Goal: Check status: Check status

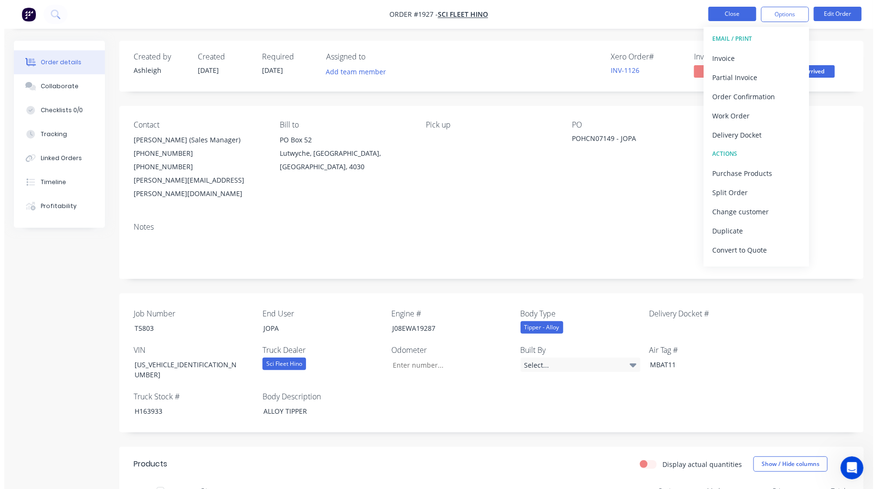
scroll to position [1, 0]
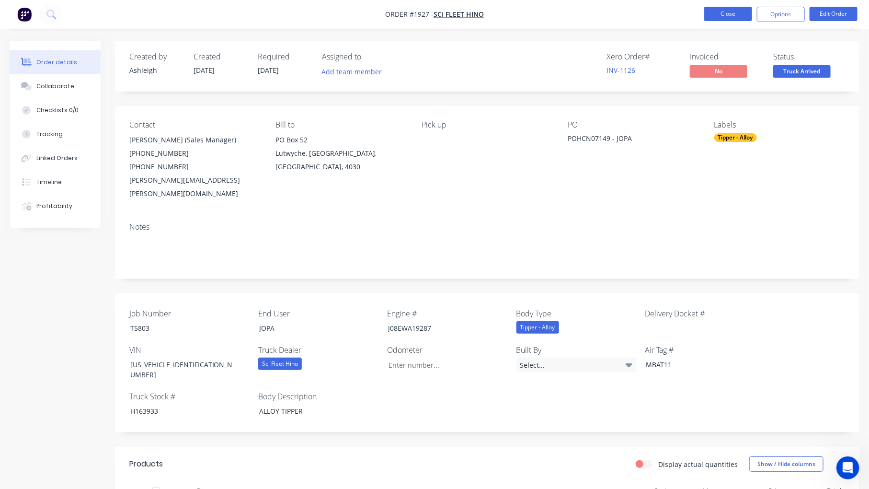
click at [723, 14] on button "Close" at bounding box center [728, 14] width 48 height 14
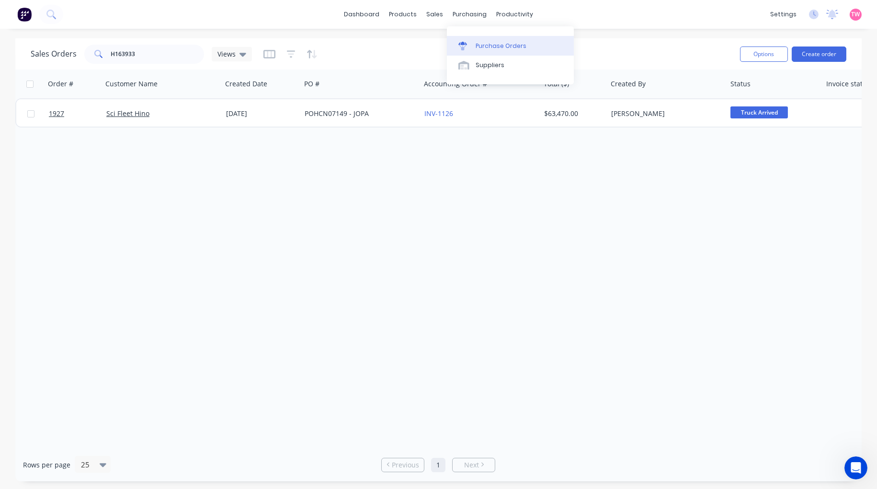
click at [494, 46] on div "Purchase Orders" at bounding box center [501, 46] width 51 height 9
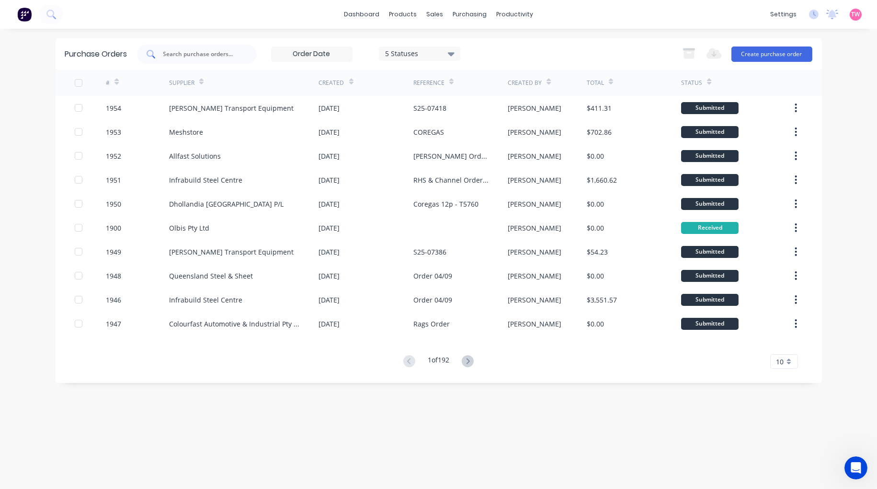
click at [202, 54] on input "text" at bounding box center [202, 54] width 80 height 10
type input "1881"
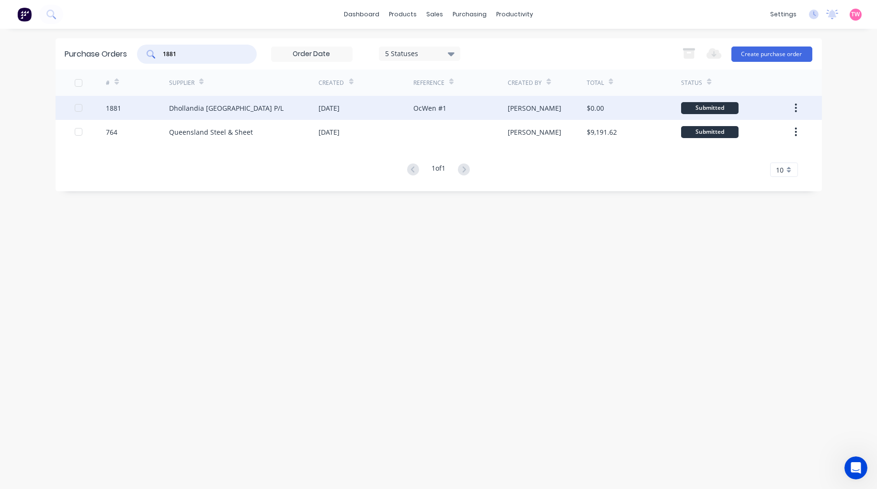
click at [130, 106] on div "1881" at bounding box center [137, 108] width 63 height 24
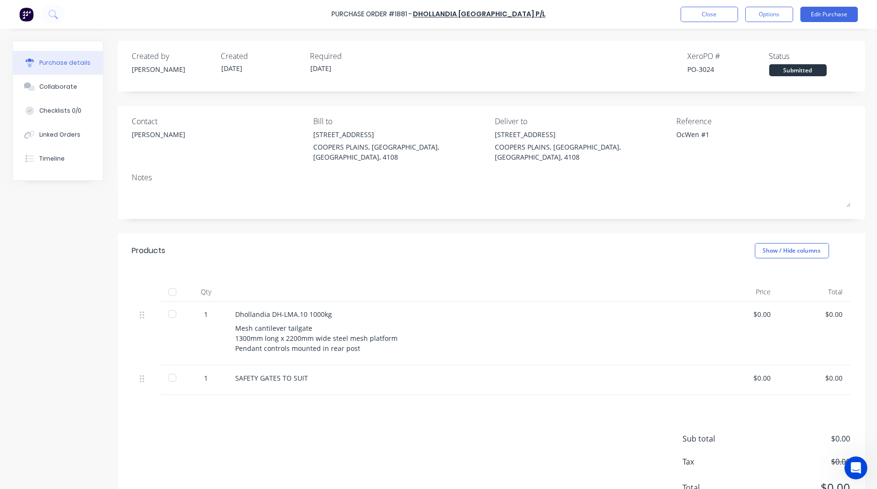
click at [701, 68] on div "PO-3024" at bounding box center [728, 69] width 81 height 10
copy div "3024"
click at [168, 282] on div at bounding box center [172, 291] width 19 height 19
type textarea "x"
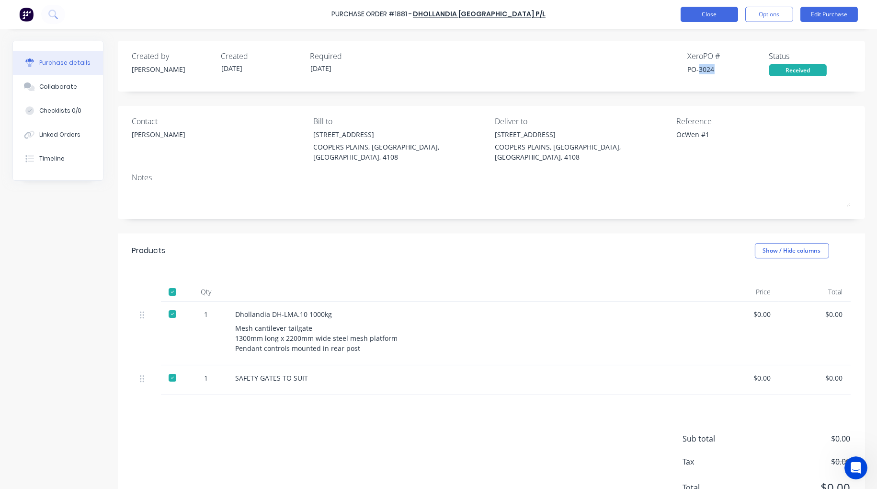
click at [703, 12] on button "Close" at bounding box center [709, 14] width 57 height 15
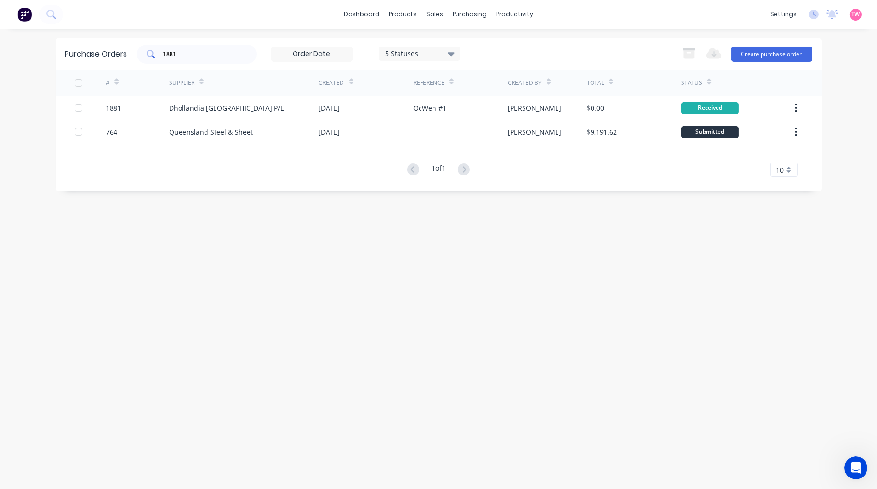
click at [213, 48] on div "1881" at bounding box center [197, 54] width 120 height 19
click at [209, 51] on input "1881" at bounding box center [202, 54] width 80 height 10
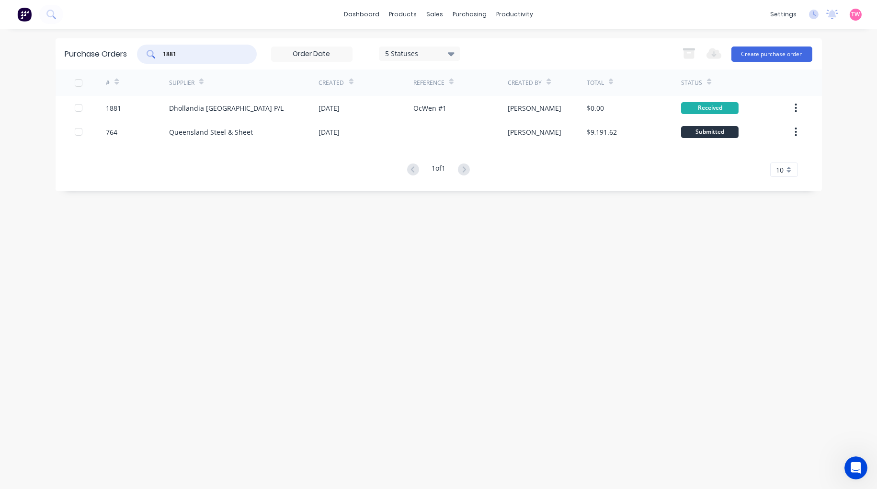
click at [209, 51] on input "1881" at bounding box center [202, 54] width 80 height 10
paste input "0"
type input "1880"
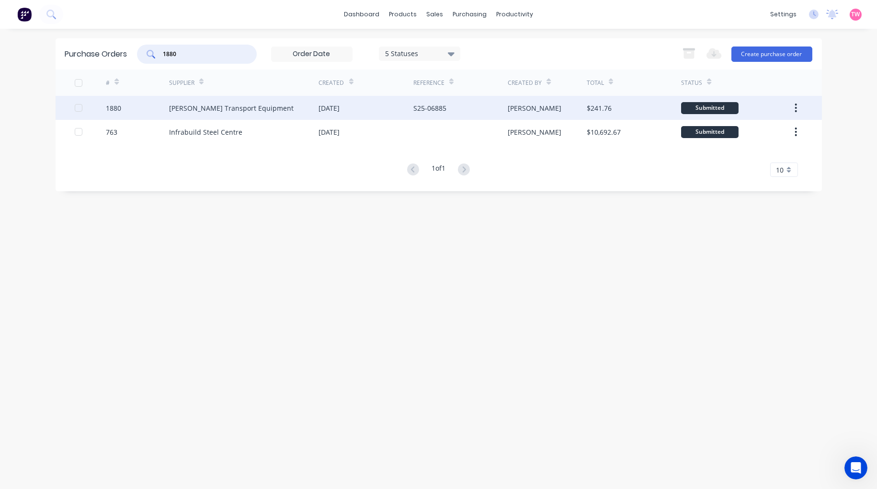
click at [141, 107] on div "1880" at bounding box center [137, 108] width 63 height 24
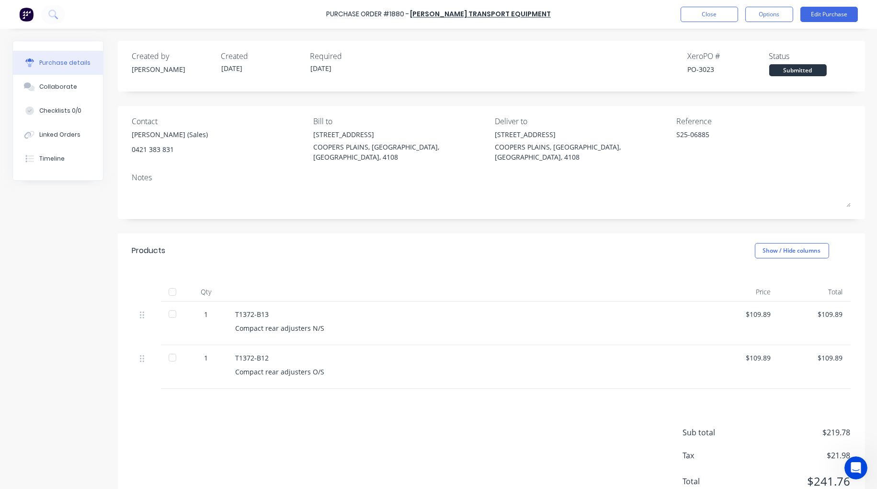
click at [170, 282] on div at bounding box center [172, 291] width 19 height 19
type textarea "x"
click at [704, 68] on div "PO-3023" at bounding box center [728, 69] width 81 height 10
copy div "3023"
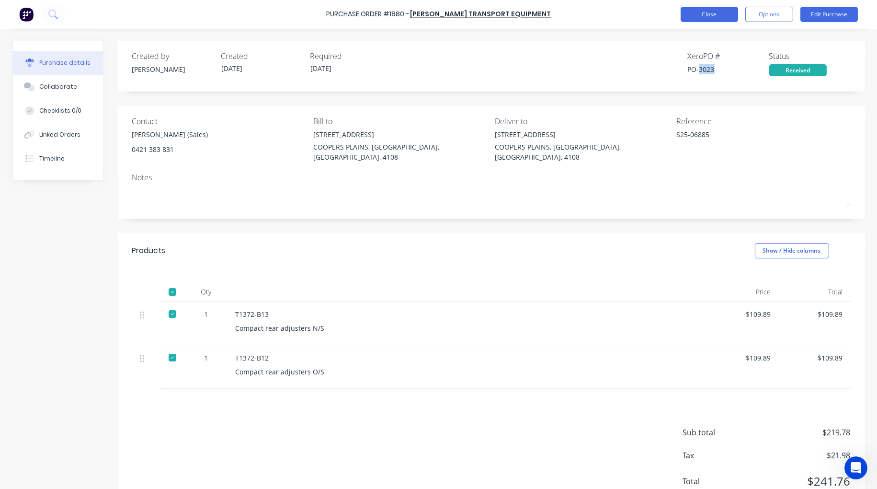
click at [701, 11] on button "Close" at bounding box center [709, 14] width 57 height 15
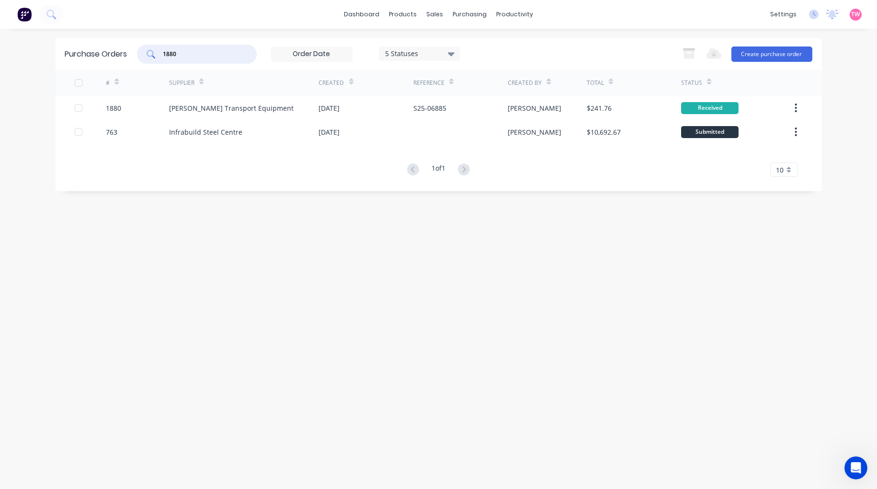
drag, startPoint x: 182, startPoint y: 53, endPoint x: 131, endPoint y: 53, distance: 51.3
click at [131, 53] on div "Purchase Orders 1880 5 Statuses 5 Statuses Export to Excel (XLSX) Create purcha…" at bounding box center [439, 53] width 767 height 31
paste input "916"
type input "1916"
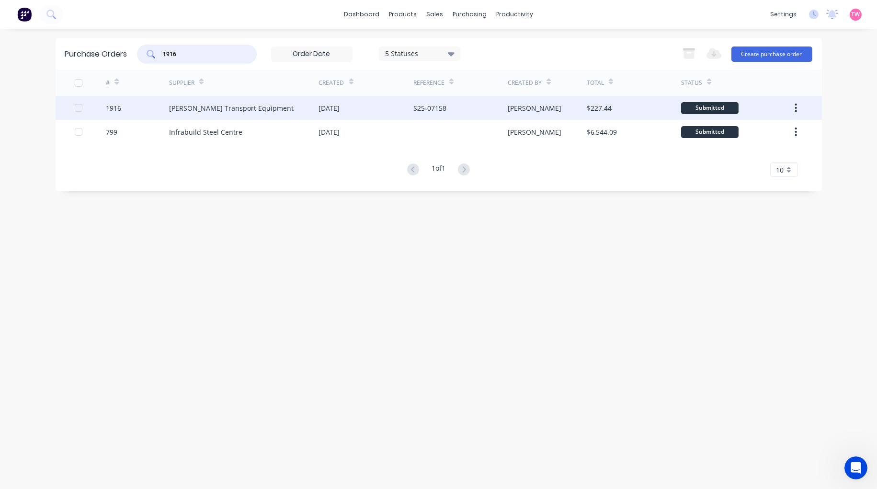
click at [116, 109] on div "1916" at bounding box center [113, 108] width 15 height 10
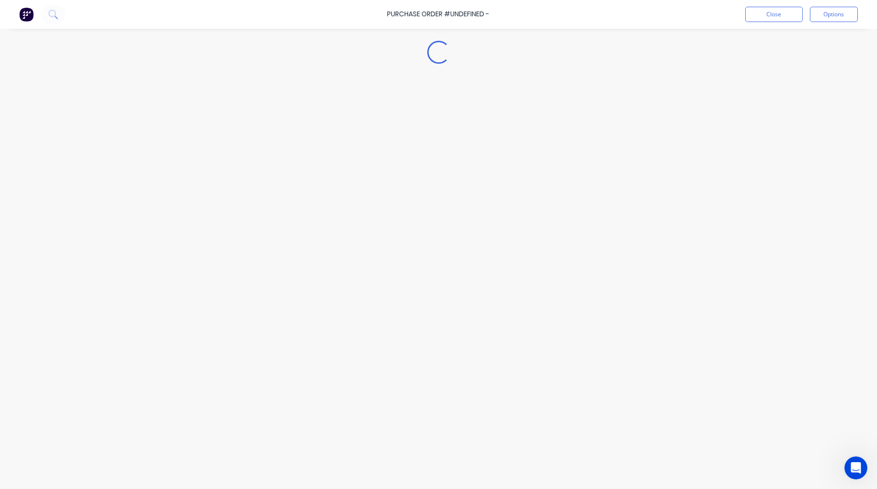
type textarea "x"
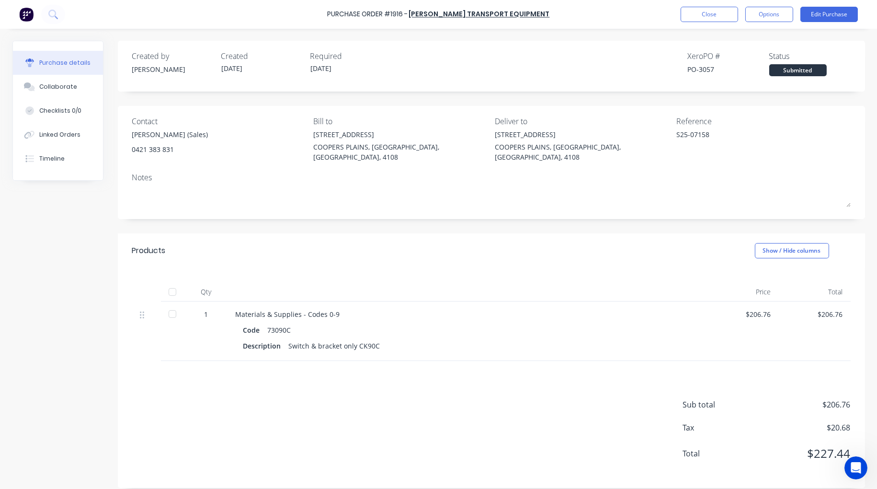
click at [705, 68] on div "PO-3057" at bounding box center [728, 69] width 81 height 10
copy div "3057"
click at [700, 14] on button "Close" at bounding box center [709, 14] width 57 height 15
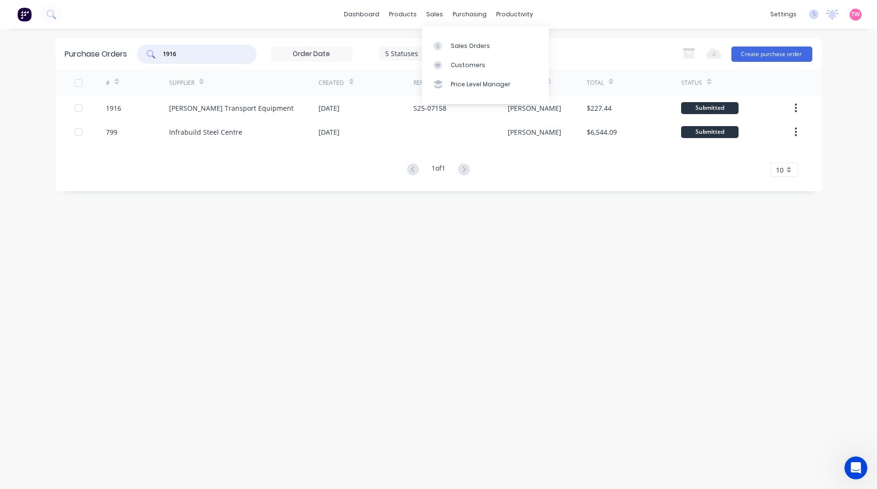
click at [204, 58] on input "1916" at bounding box center [202, 54] width 80 height 10
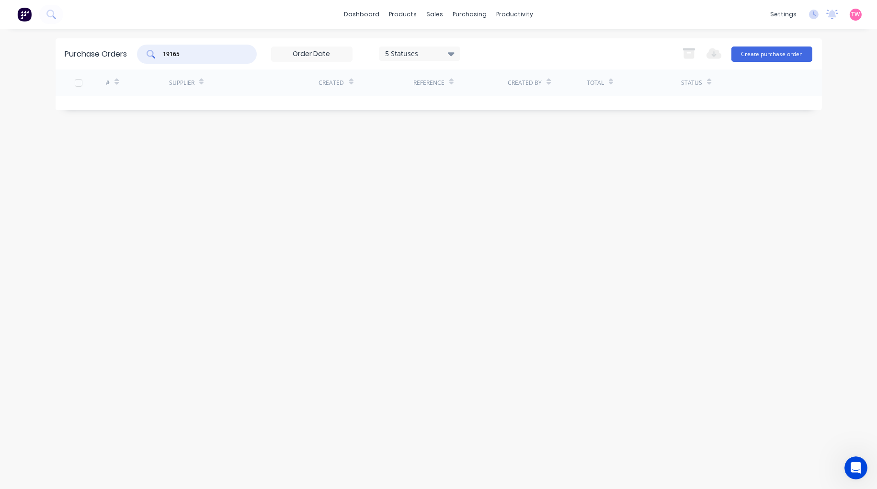
drag, startPoint x: 204, startPoint y: 58, endPoint x: 161, endPoint y: 51, distance: 42.8
click at [161, 51] on div "19165" at bounding box center [197, 54] width 120 height 19
click at [196, 54] on input "19165" at bounding box center [202, 54] width 80 height 10
type input "1915"
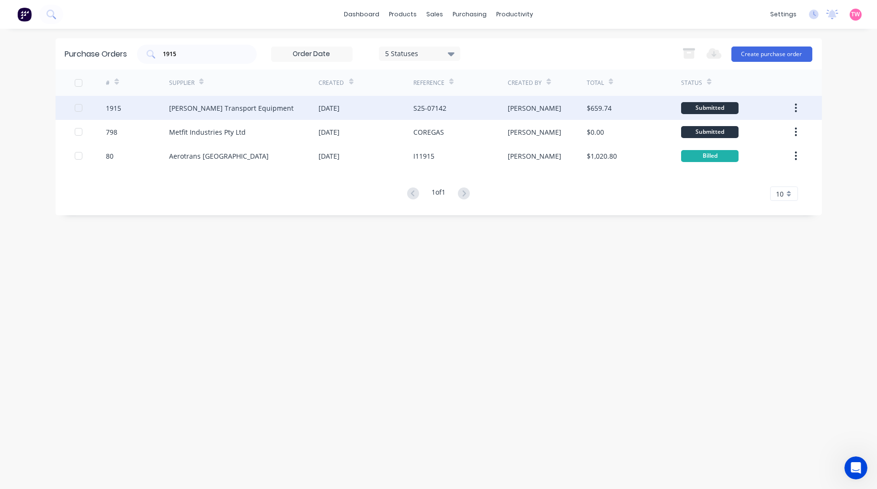
click at [108, 106] on div "1915" at bounding box center [113, 108] width 15 height 10
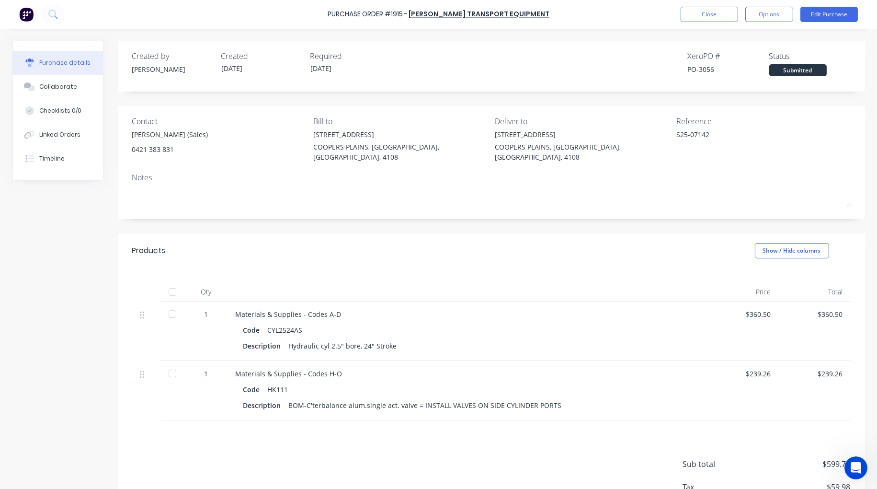
click at [169, 282] on div at bounding box center [172, 291] width 19 height 19
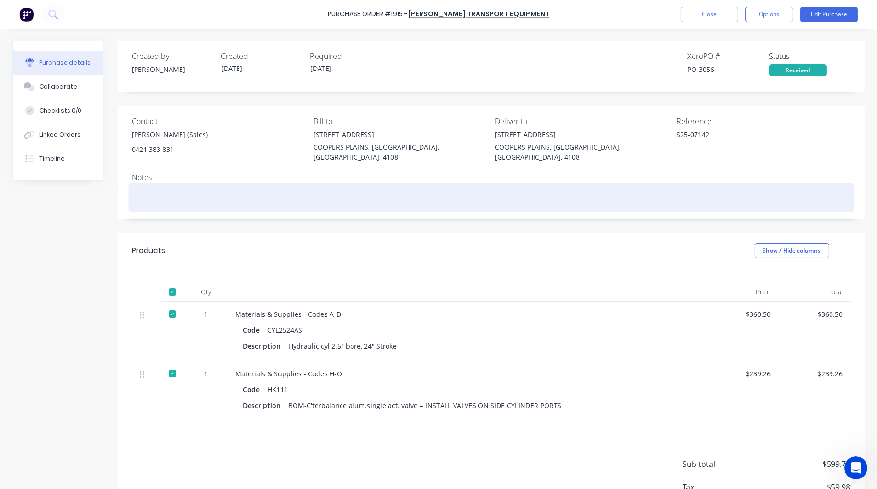
type textarea "x"
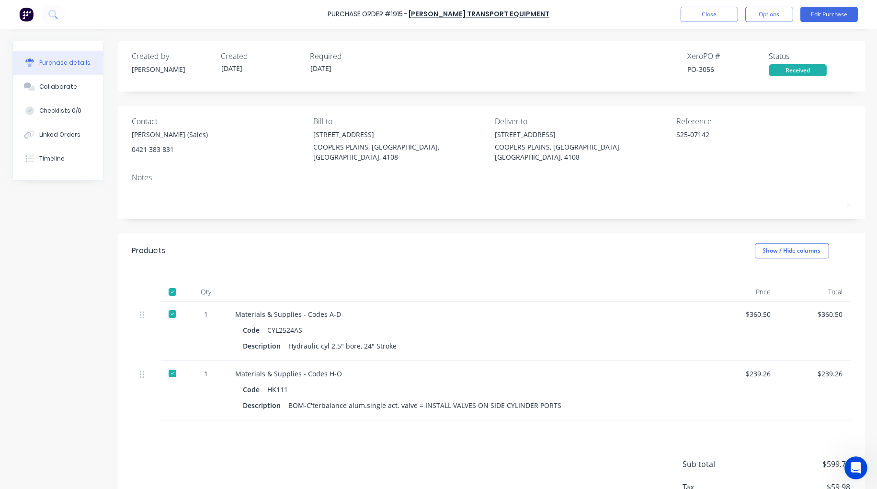
click at [705, 65] on div "PO-3056" at bounding box center [728, 69] width 81 height 10
copy div "3056"
click at [693, 13] on button "Close" at bounding box center [709, 14] width 57 height 15
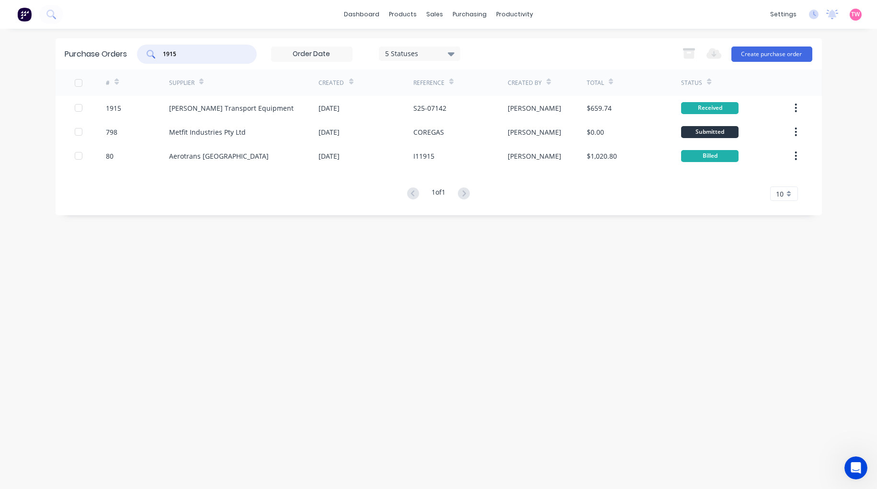
drag, startPoint x: 207, startPoint y: 56, endPoint x: 150, endPoint y: 55, distance: 56.1
click at [150, 55] on div "1915" at bounding box center [197, 54] width 120 height 19
paste input "7"
type input "1917"
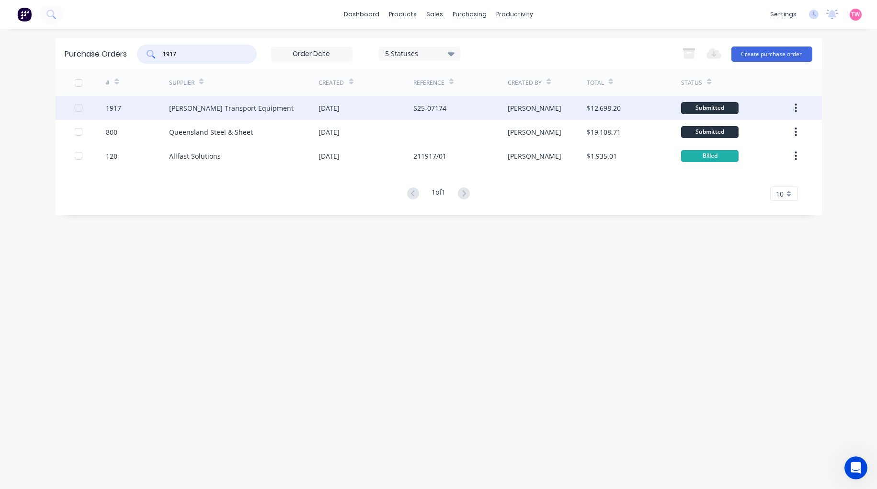
click at [116, 107] on div "1917" at bounding box center [113, 108] width 15 height 10
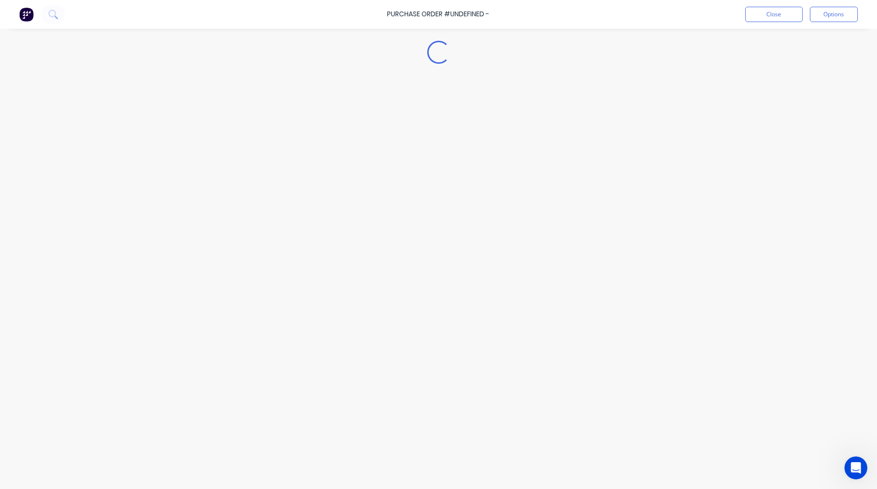
type textarea "x"
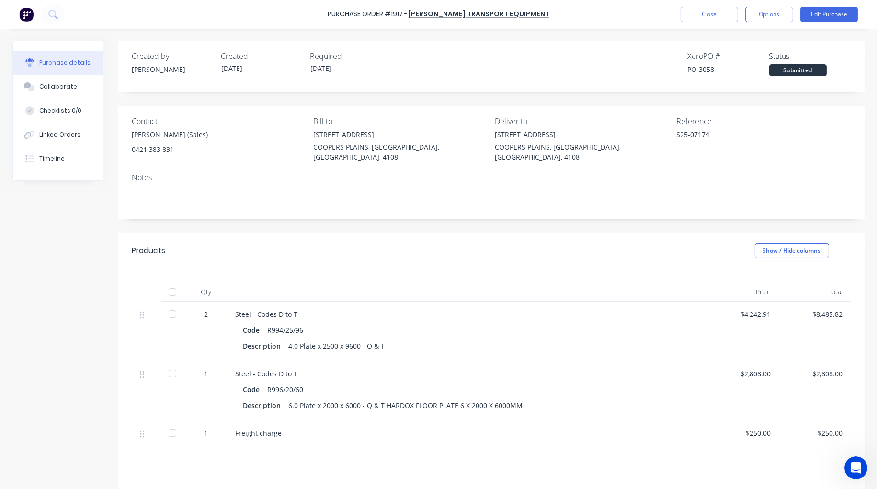
click at [703, 68] on div "PO-3058" at bounding box center [728, 69] width 81 height 10
copy div "3058"
click at [705, 11] on button "Close" at bounding box center [709, 14] width 57 height 15
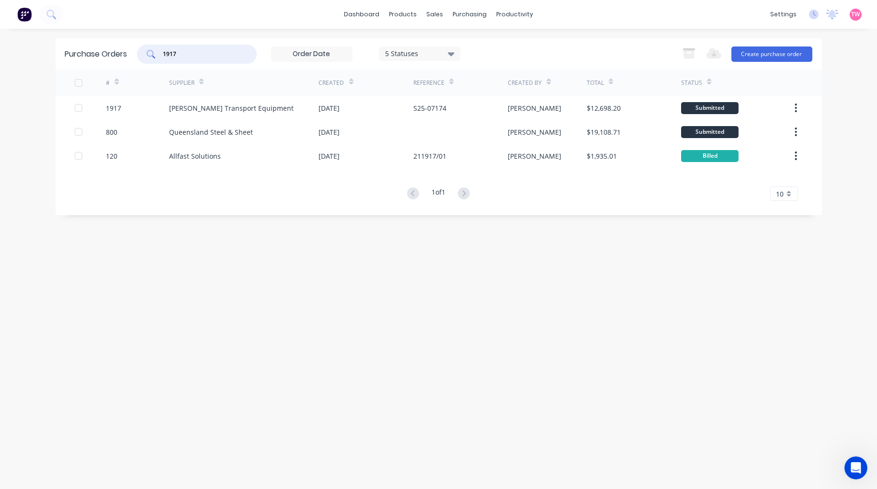
drag, startPoint x: 210, startPoint y: 54, endPoint x: 165, endPoint y: 54, distance: 44.6
click at [165, 54] on input "1917" at bounding box center [202, 54] width 80 height 10
type input "meshstore"
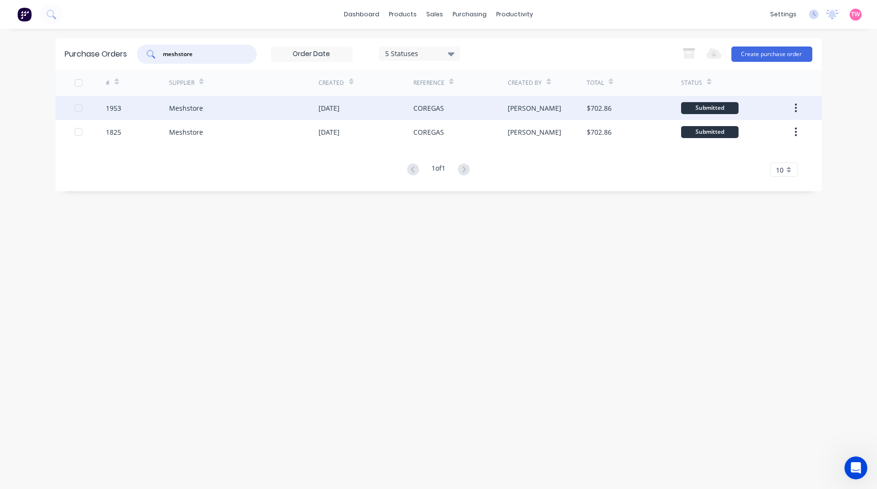
click at [126, 104] on div "1953" at bounding box center [137, 108] width 63 height 24
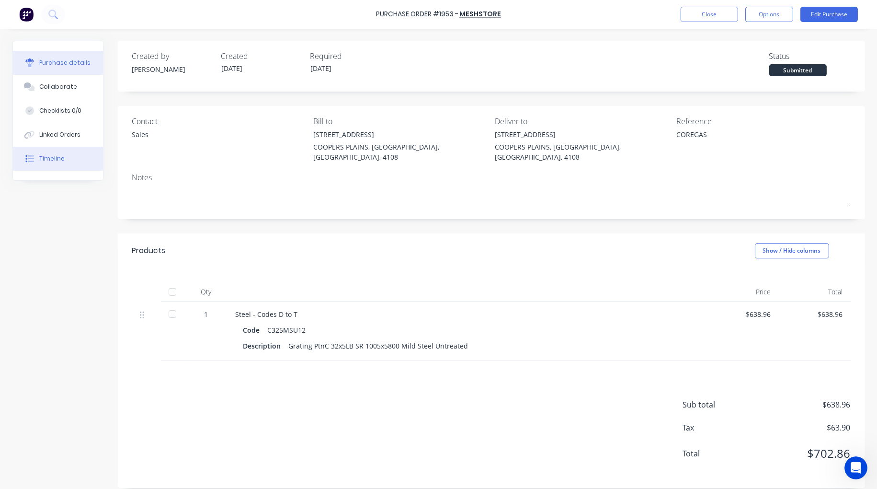
click at [34, 156] on div at bounding box center [30, 158] width 14 height 9
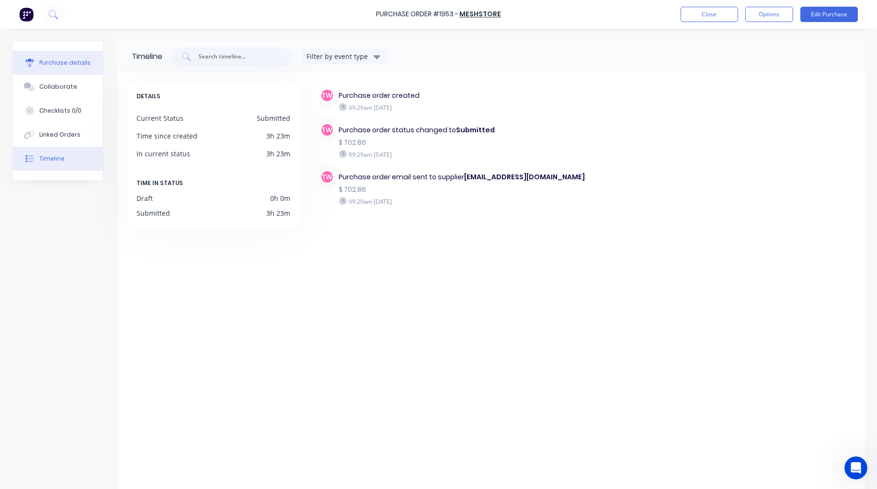
click at [46, 61] on div "Purchase details" at bounding box center [64, 62] width 51 height 9
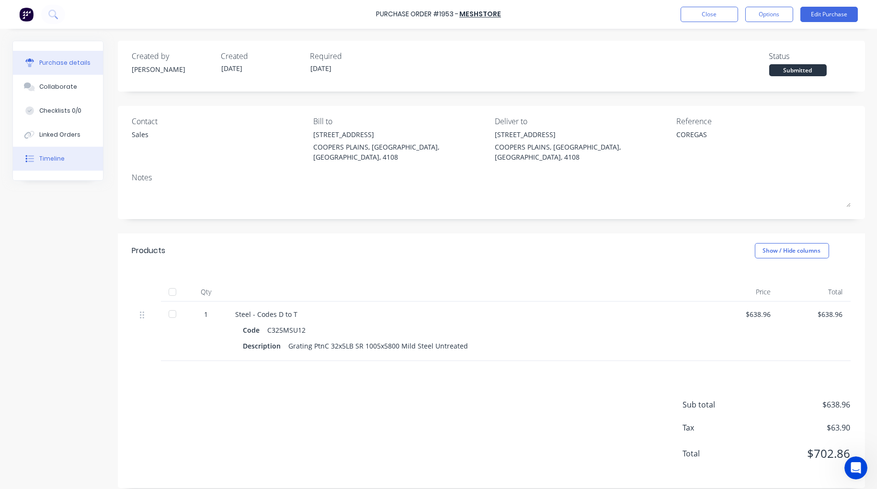
click at [59, 156] on div "Timeline" at bounding box center [51, 158] width 25 height 9
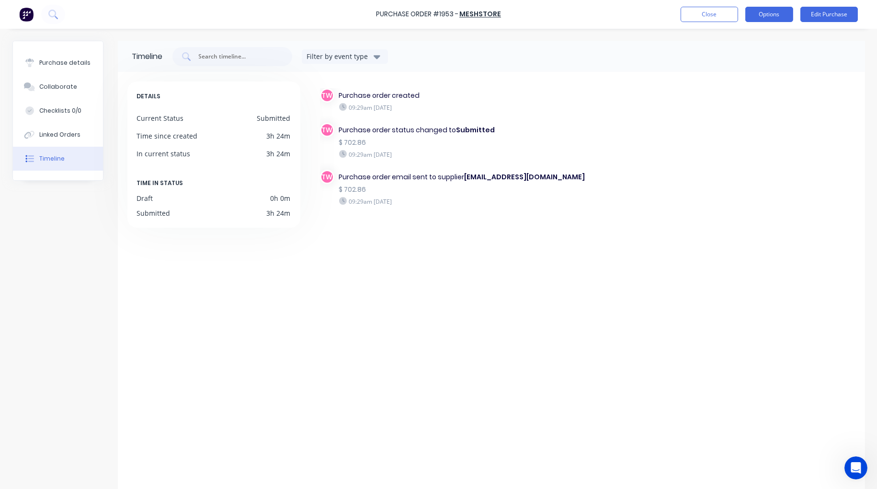
click at [777, 13] on button "Options" at bounding box center [770, 14] width 48 height 15
click at [745, 40] on div "Print / Email" at bounding box center [748, 39] width 74 height 14
click at [748, 54] on div "With pricing" at bounding box center [748, 58] width 74 height 14
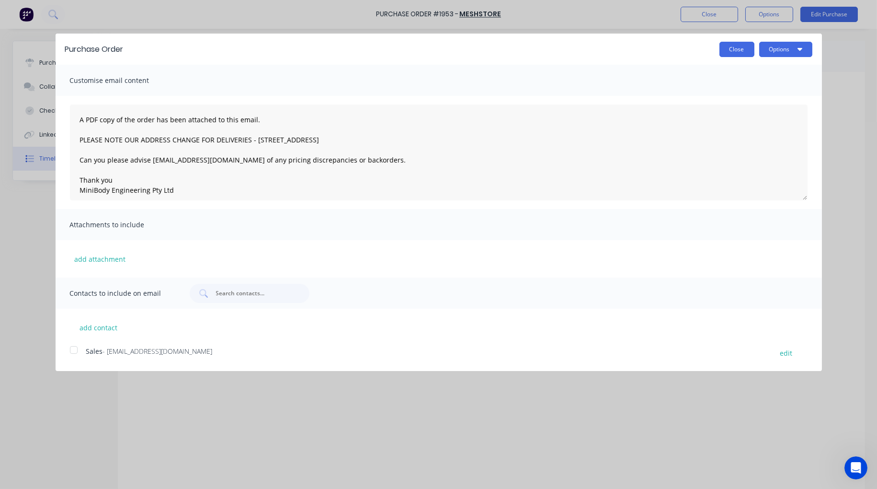
click at [734, 49] on button "Close" at bounding box center [737, 49] width 35 height 15
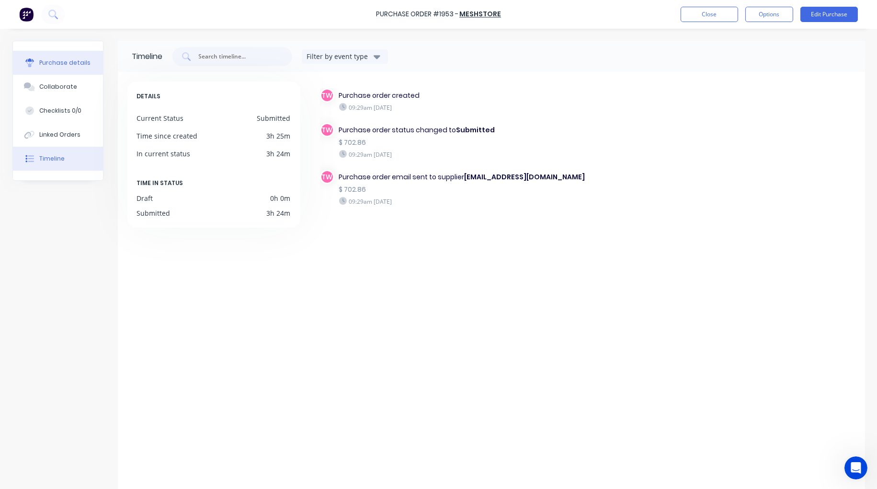
click at [53, 59] on div "Purchase details" at bounding box center [64, 62] width 51 height 9
type textarea "x"
